Goal: Find specific page/section: Find specific page/section

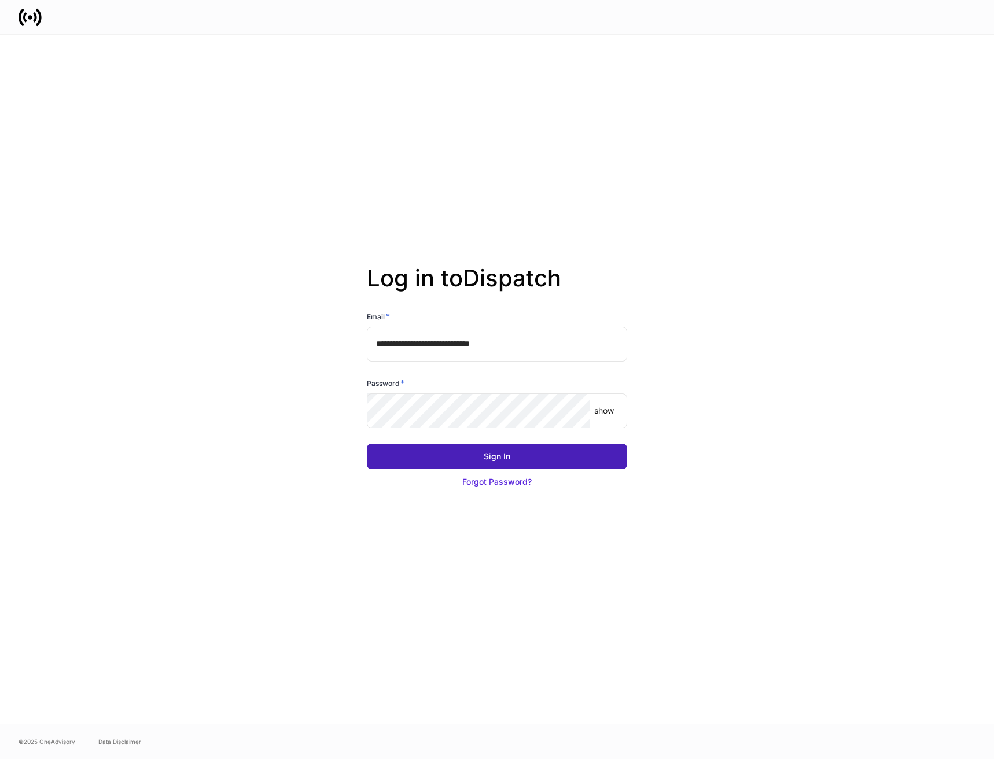
click at [432, 466] on button "Sign In" at bounding box center [497, 456] width 260 height 25
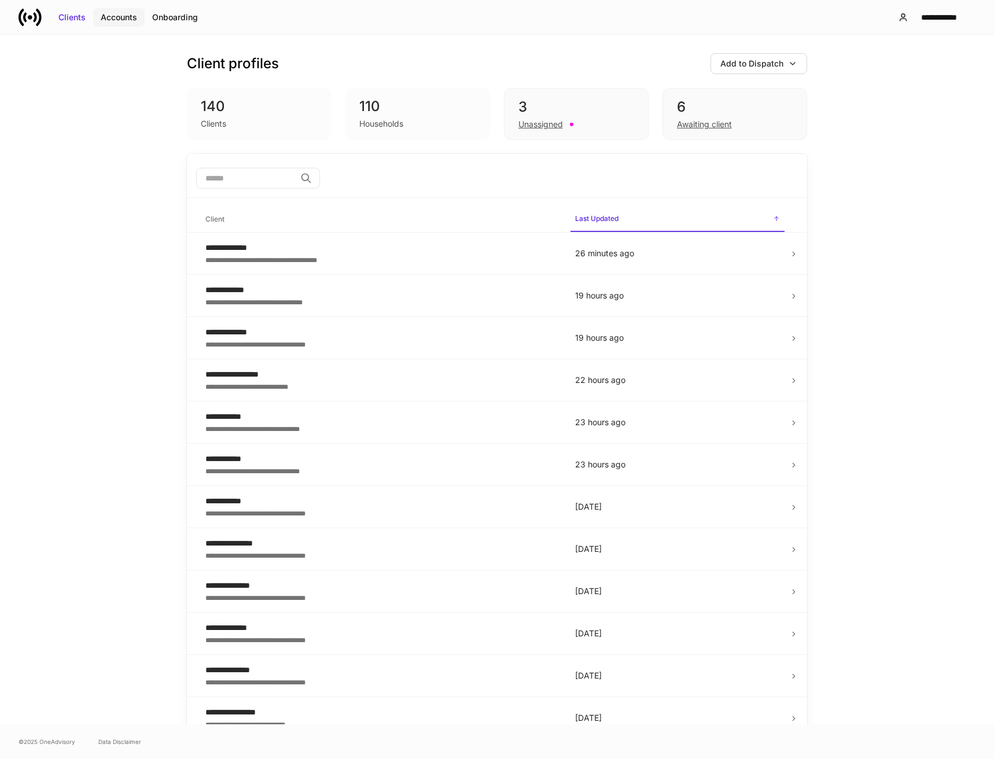
click at [115, 19] on div "Accounts" at bounding box center [119, 18] width 36 height 12
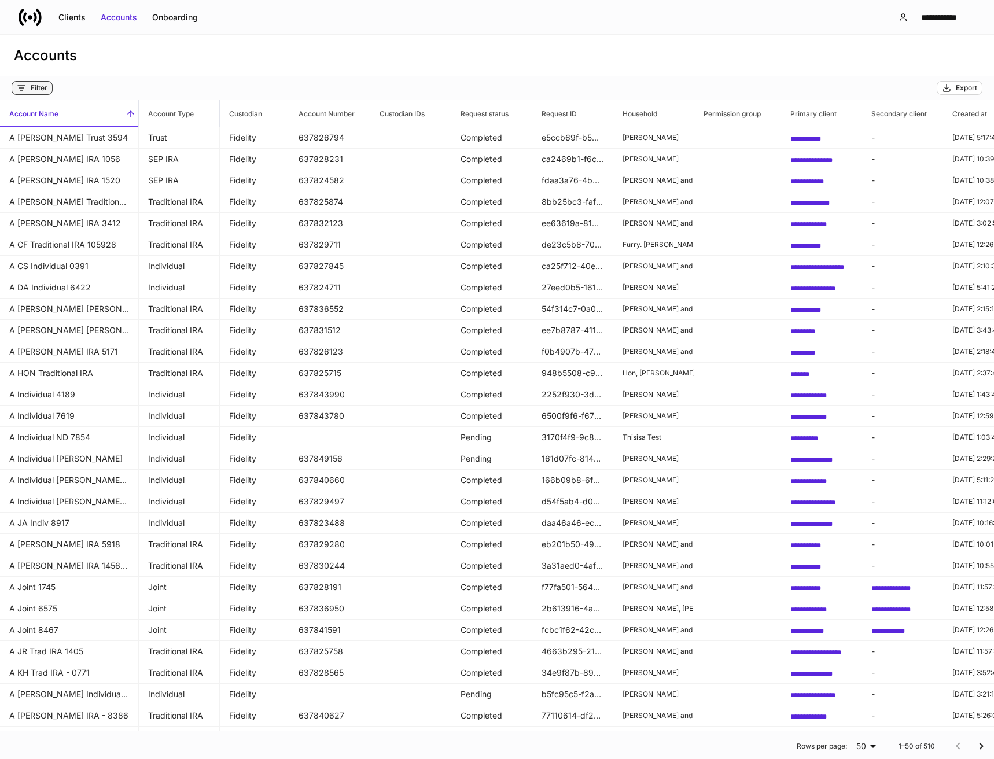
click at [27, 87] on div "Filter" at bounding box center [32, 87] width 31 height 9
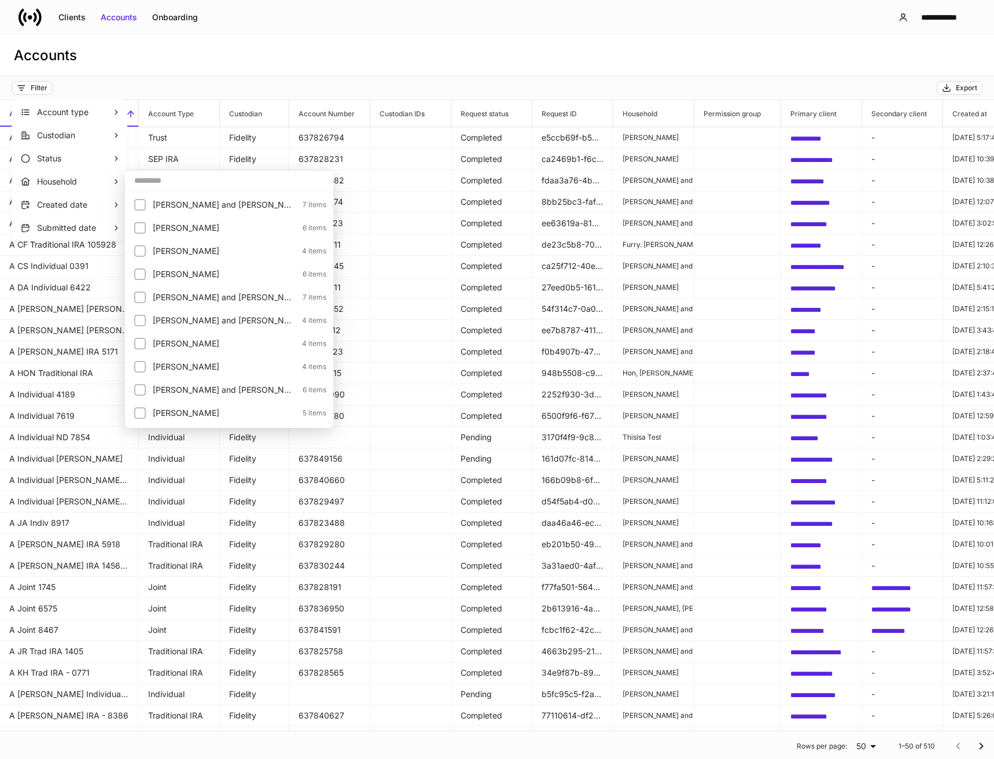
click at [186, 183] on input "text" at bounding box center [229, 180] width 208 height 21
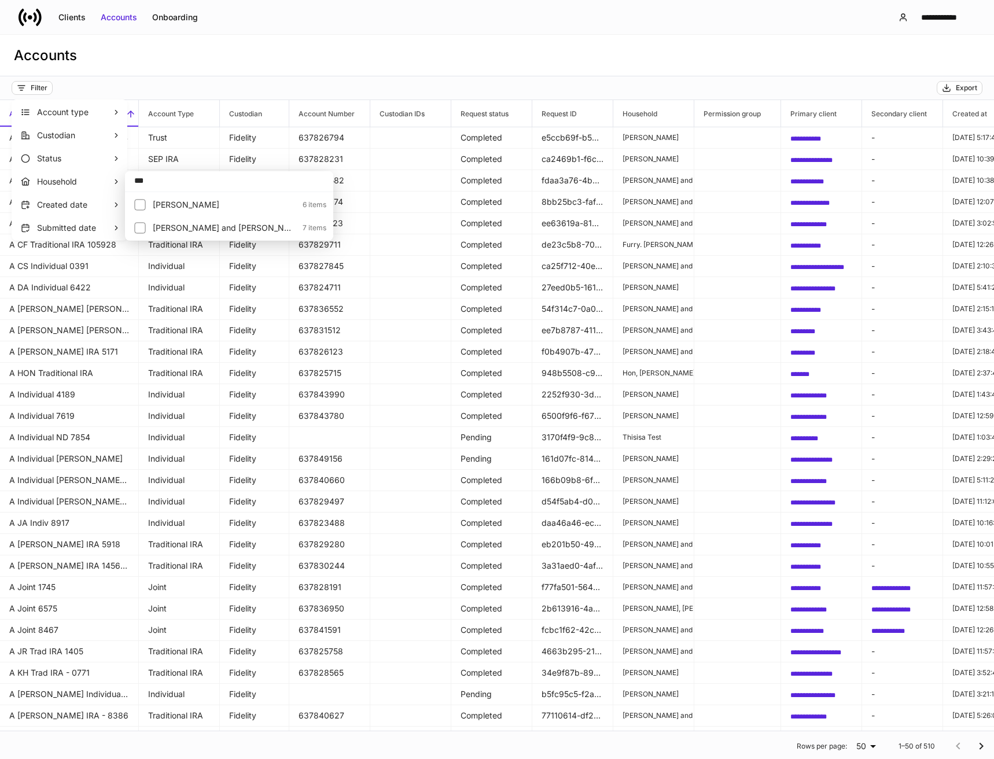
type input "***"
click at [188, 228] on p "[PERSON_NAME] and [PERSON_NAME]" at bounding box center [224, 228] width 143 height 12
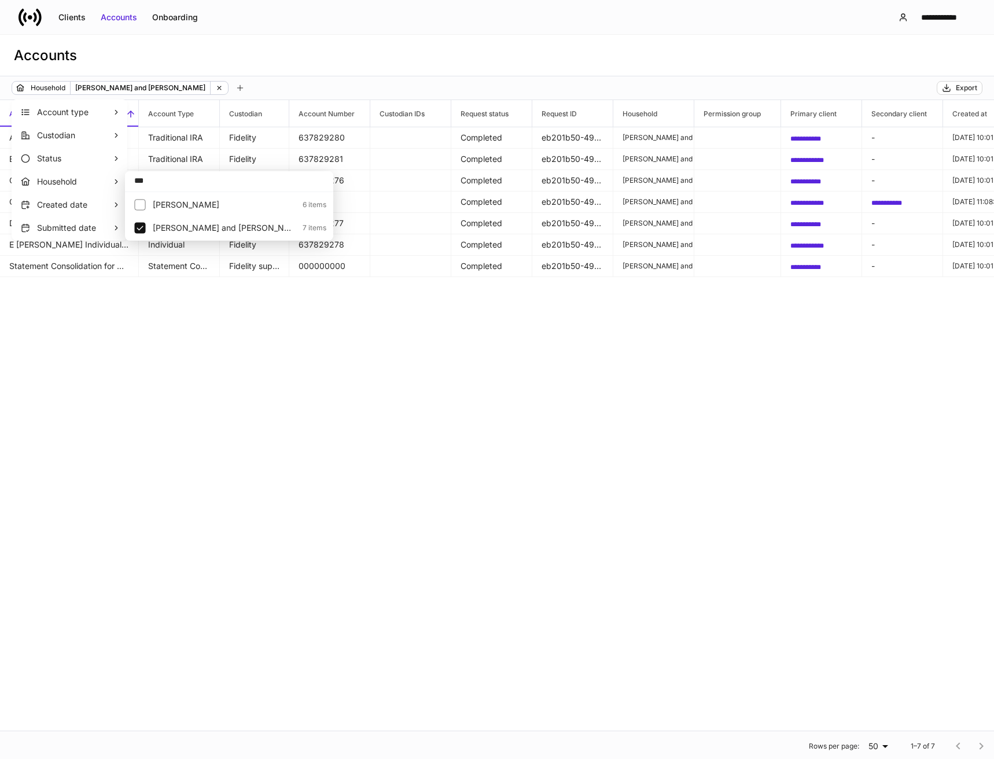
click at [426, 391] on div at bounding box center [497, 379] width 994 height 759
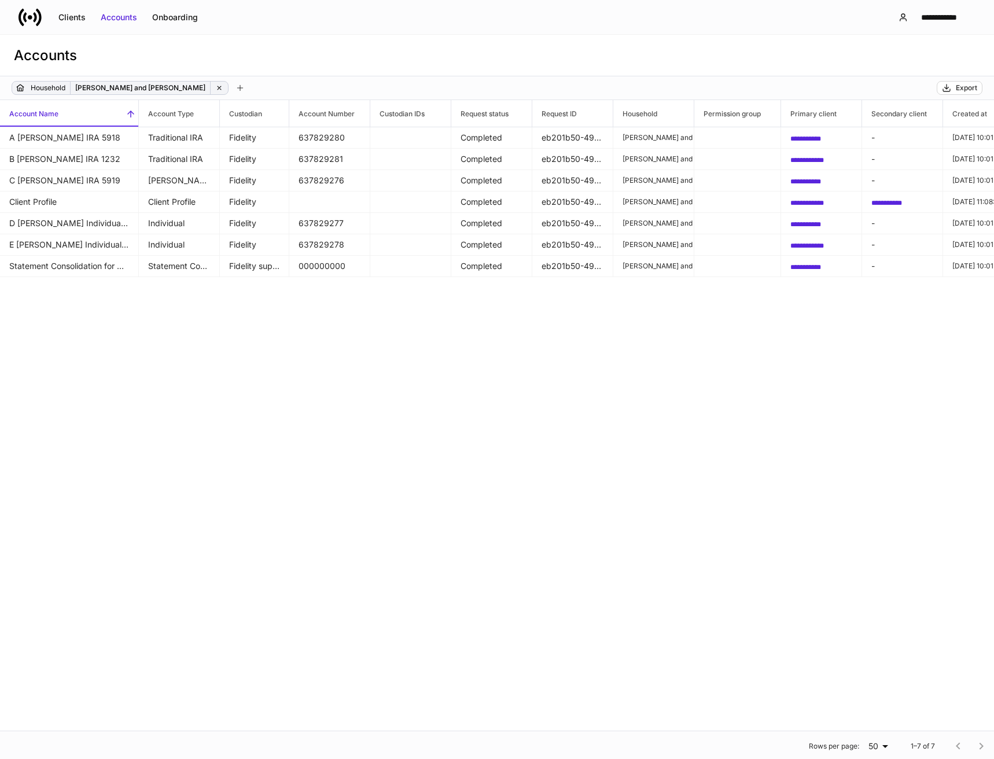
click at [215, 86] on icon at bounding box center [219, 88] width 8 height 8
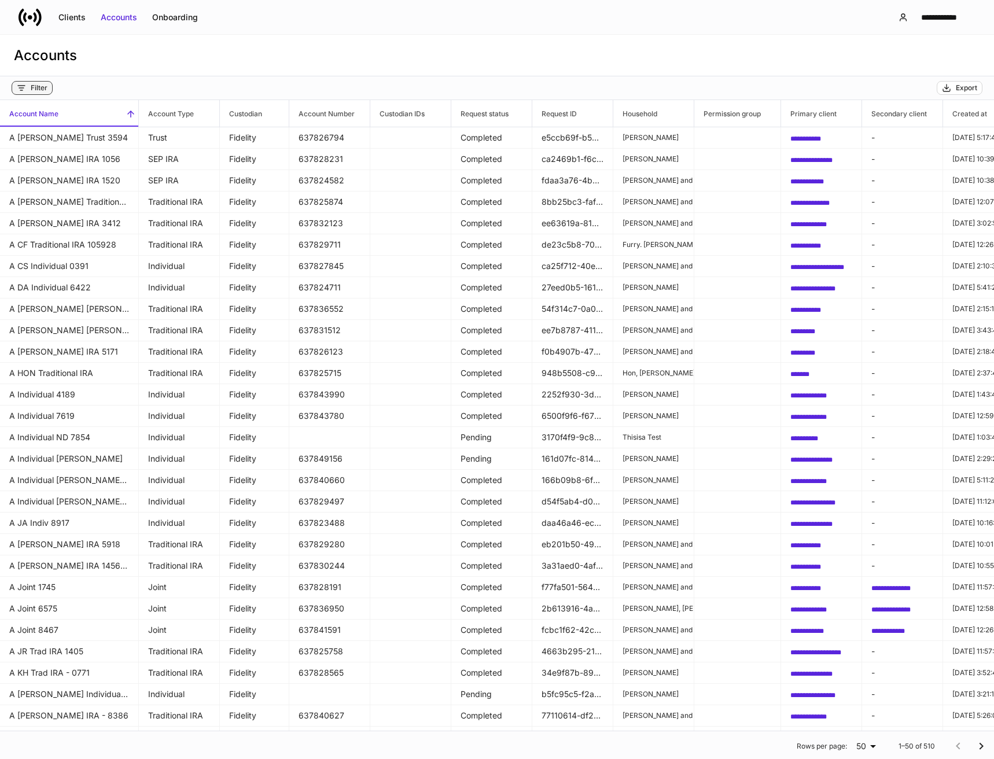
click at [29, 89] on div "Filter" at bounding box center [32, 87] width 31 height 9
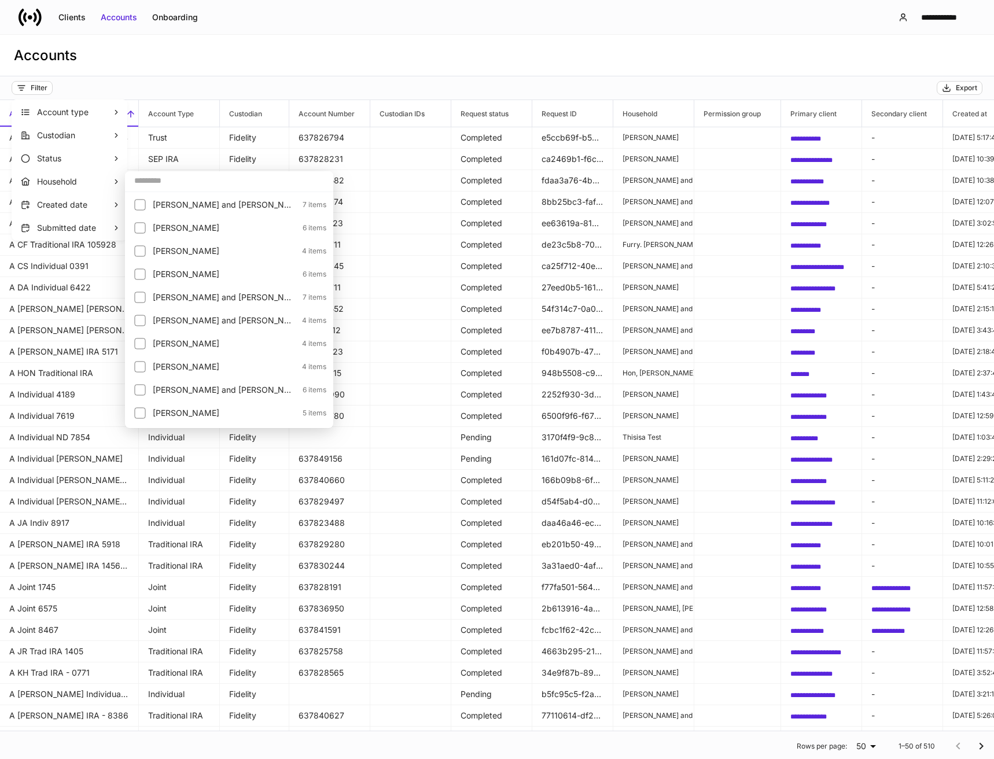
click at [141, 177] on input "text" at bounding box center [229, 180] width 208 height 21
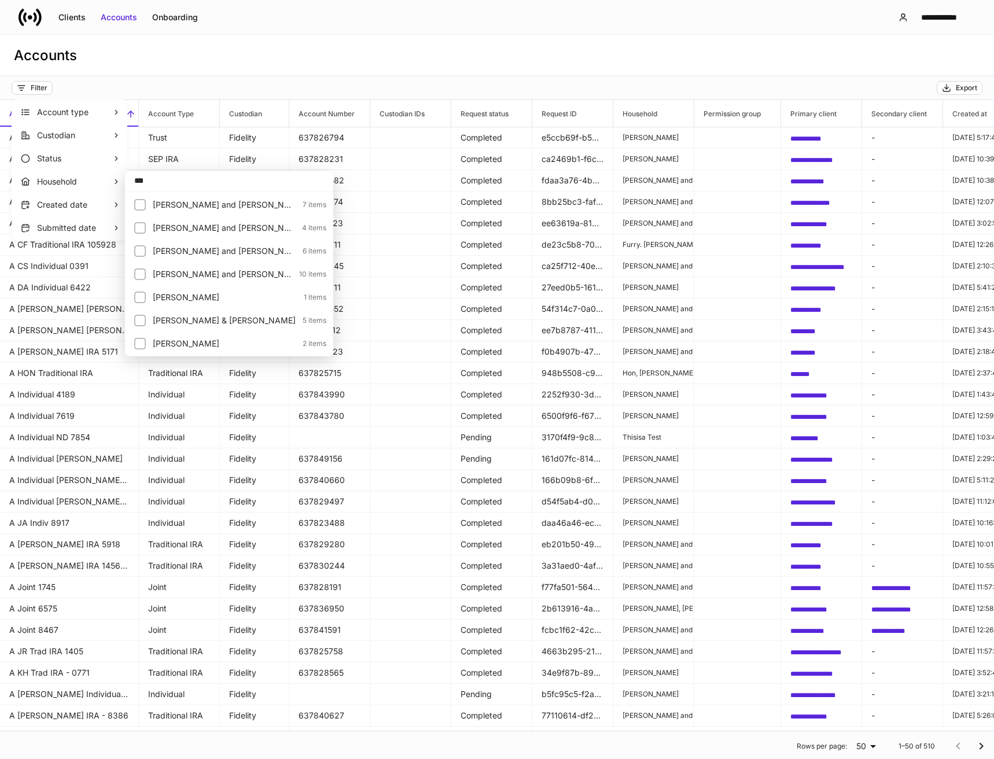
type input "***"
click at [232, 227] on p "[PERSON_NAME] and [PERSON_NAME]" at bounding box center [224, 228] width 142 height 12
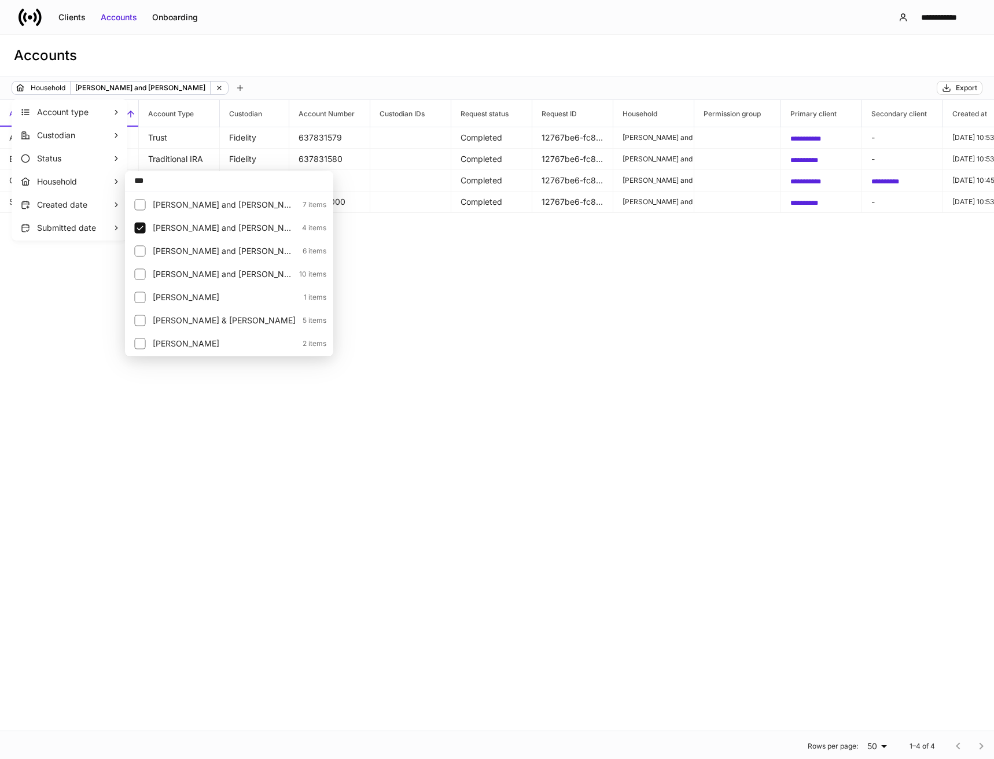
click at [527, 307] on div at bounding box center [497, 379] width 994 height 759
